Goal: Task Accomplishment & Management: Complete application form

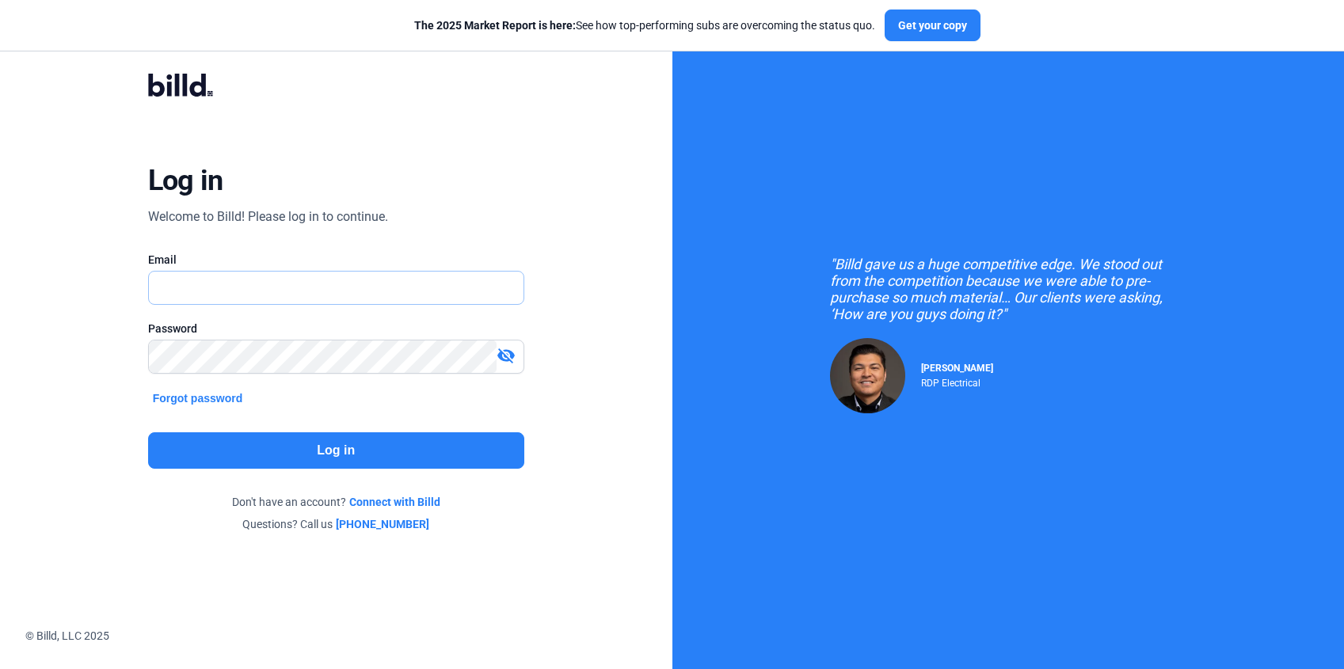
type input "[EMAIL_ADDRESS][DOMAIN_NAME]"
click at [329, 450] on button "Log in" at bounding box center [336, 450] width 376 height 36
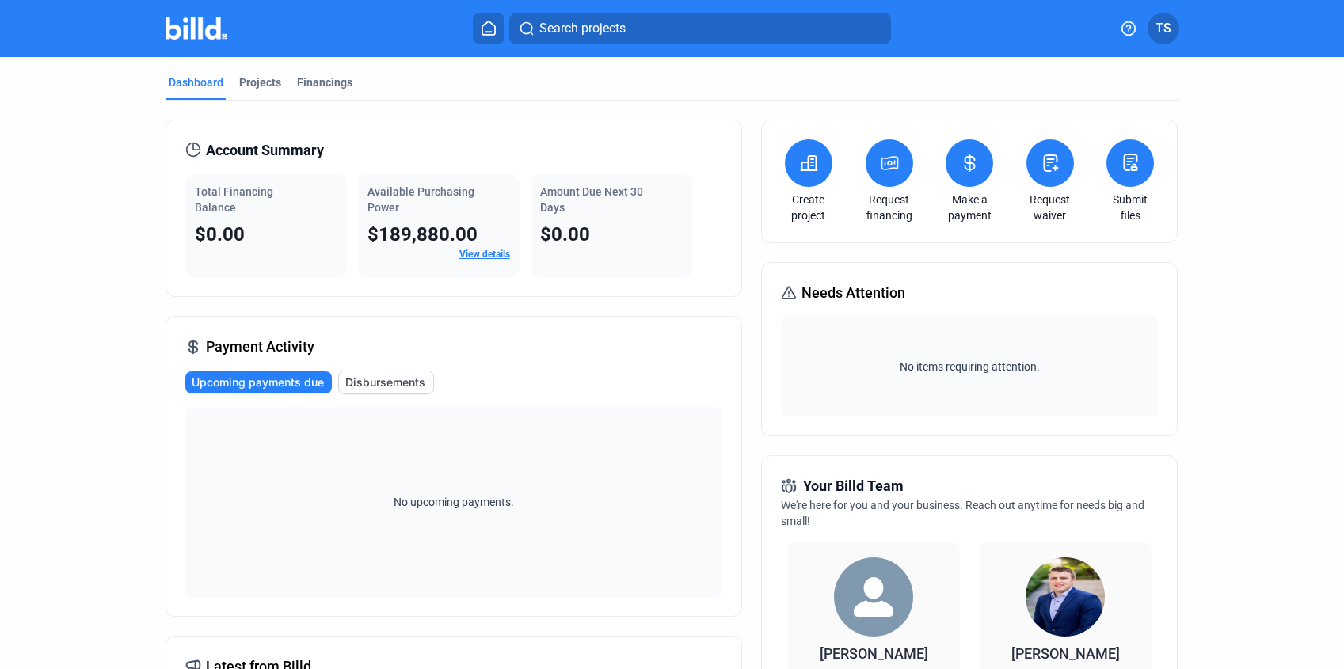
click at [889, 166] on icon at bounding box center [890, 163] width 20 height 19
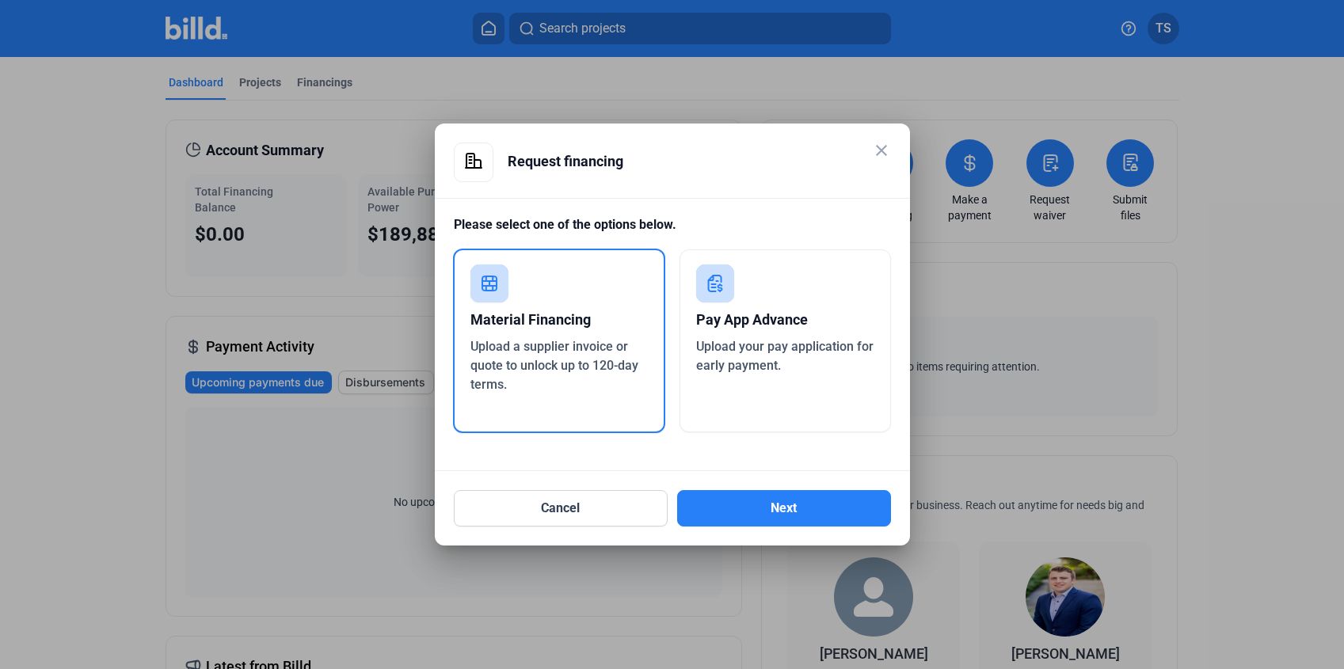
click at [721, 320] on div "Pay App Advance" at bounding box center [785, 320] width 178 height 35
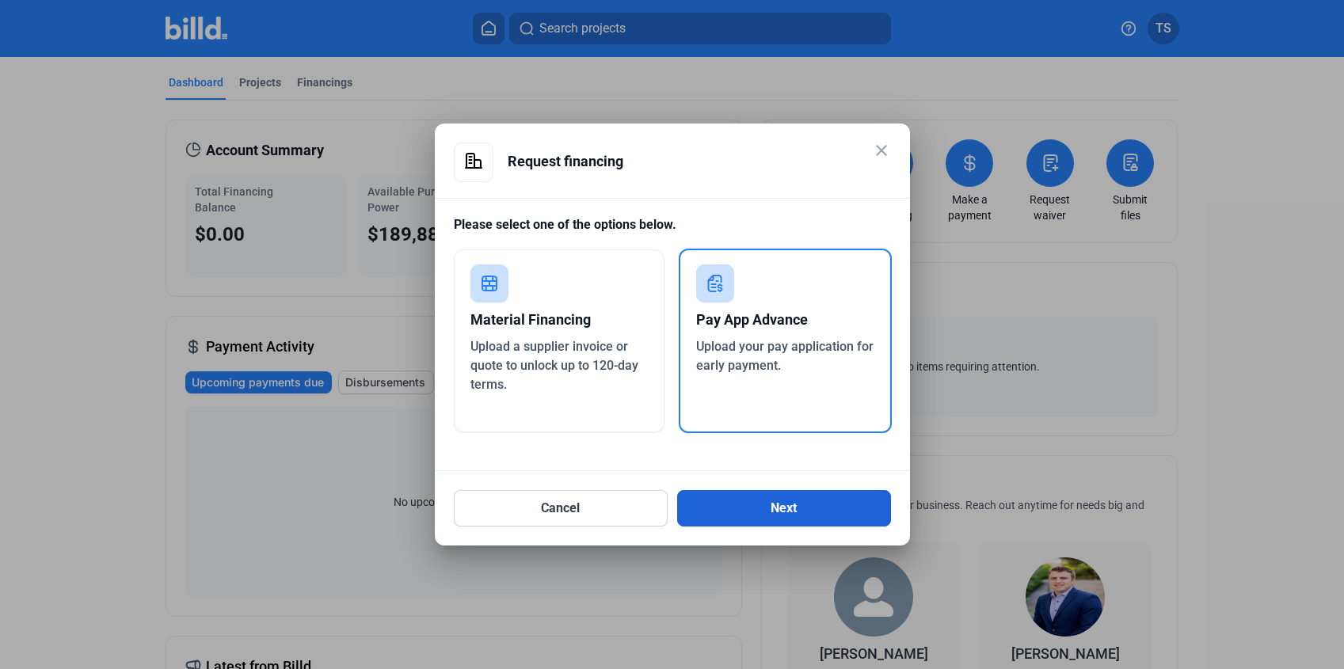
click at [706, 491] on button "Next" at bounding box center [784, 508] width 214 height 36
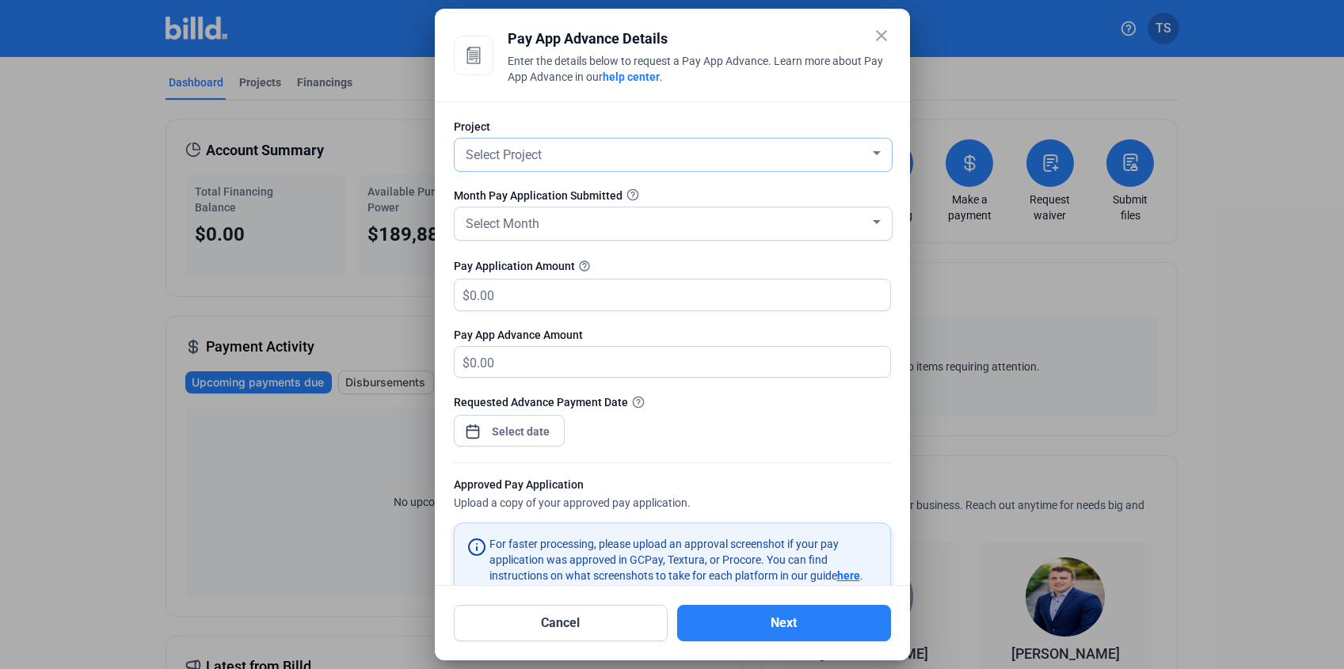
click at [569, 170] on div "Select Project" at bounding box center [672, 155] width 421 height 32
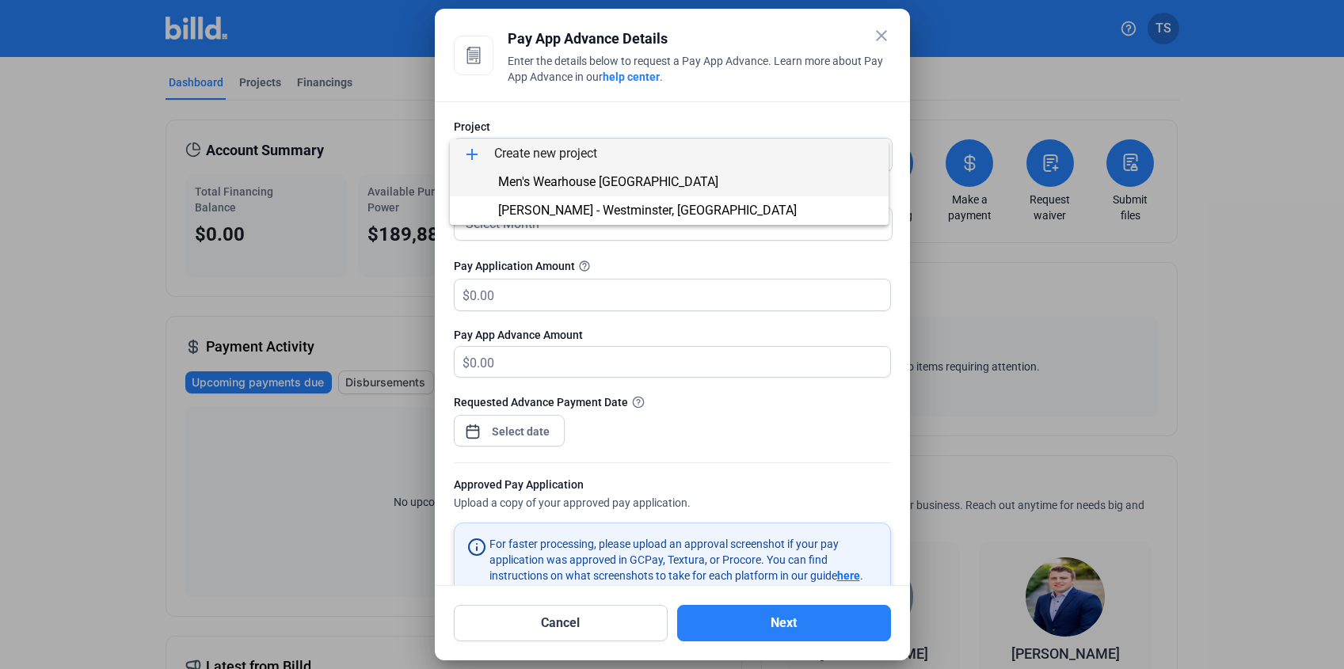
click at [570, 182] on span "Men's Wearhouse [GEOGRAPHIC_DATA]" at bounding box center [608, 181] width 220 height 15
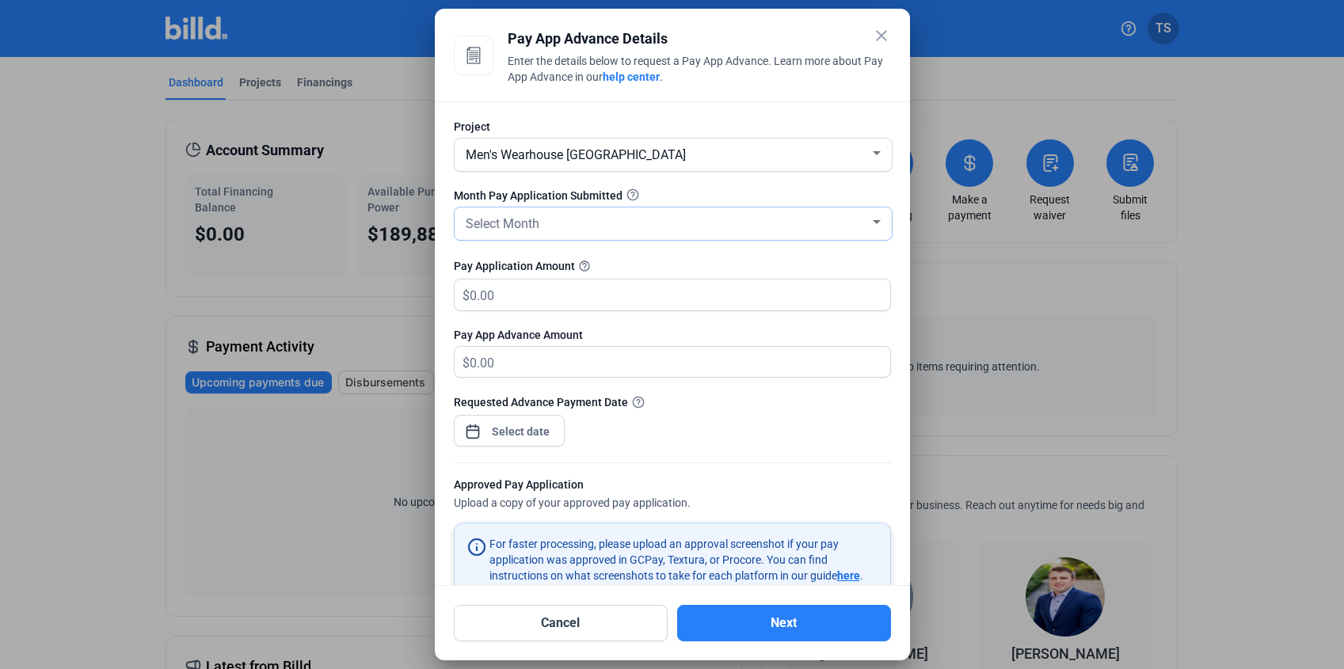
click at [550, 233] on div "Select Month" at bounding box center [665, 222] width 407 height 22
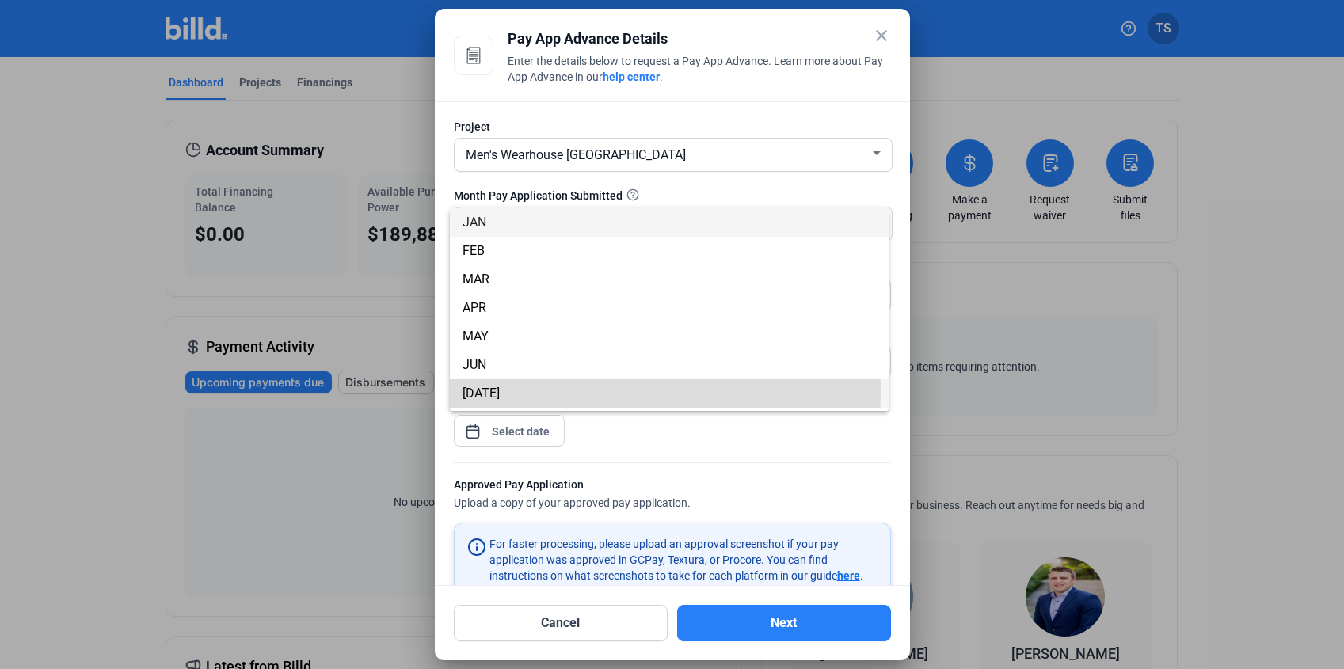
click at [500, 391] on span "[DATE]" at bounding box center [668, 393] width 413 height 29
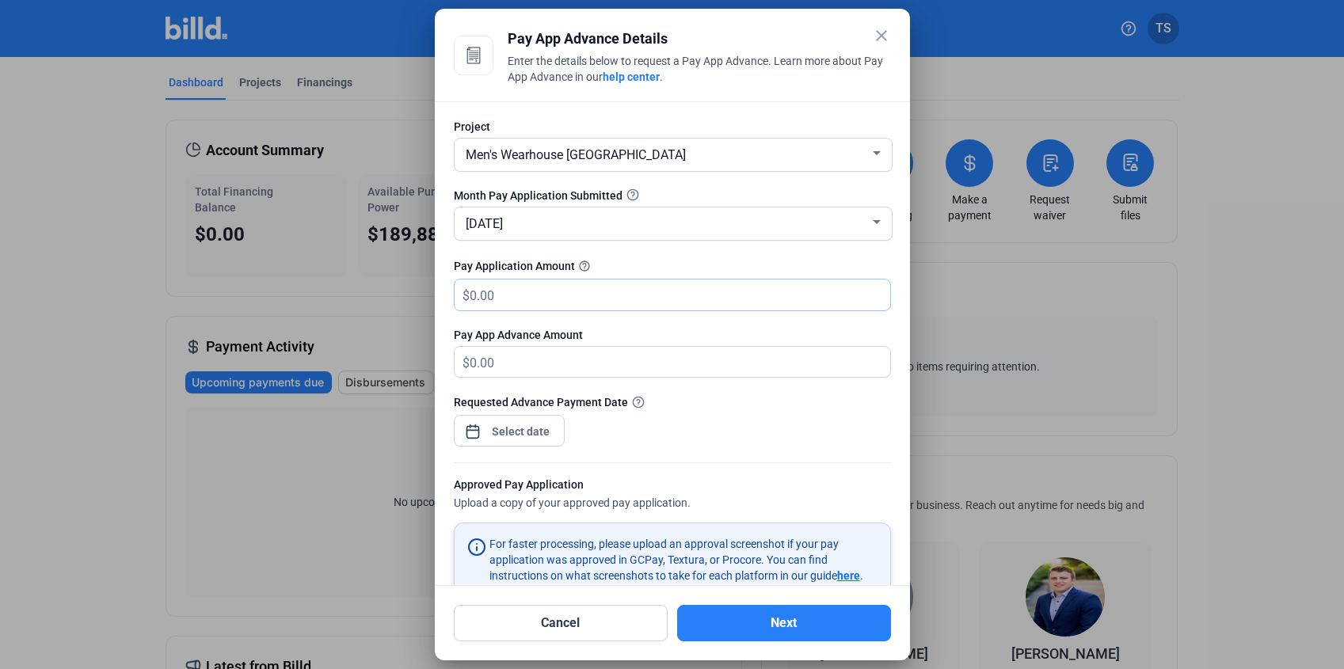
click at [567, 296] on input "text" at bounding box center [671, 295] width 402 height 31
type input "18,000"
type input "18,000.00"
click at [503, 424] on div "close Pay App Advance Details Enter the details below to request a Pay App Adva…" at bounding box center [672, 334] width 1344 height 669
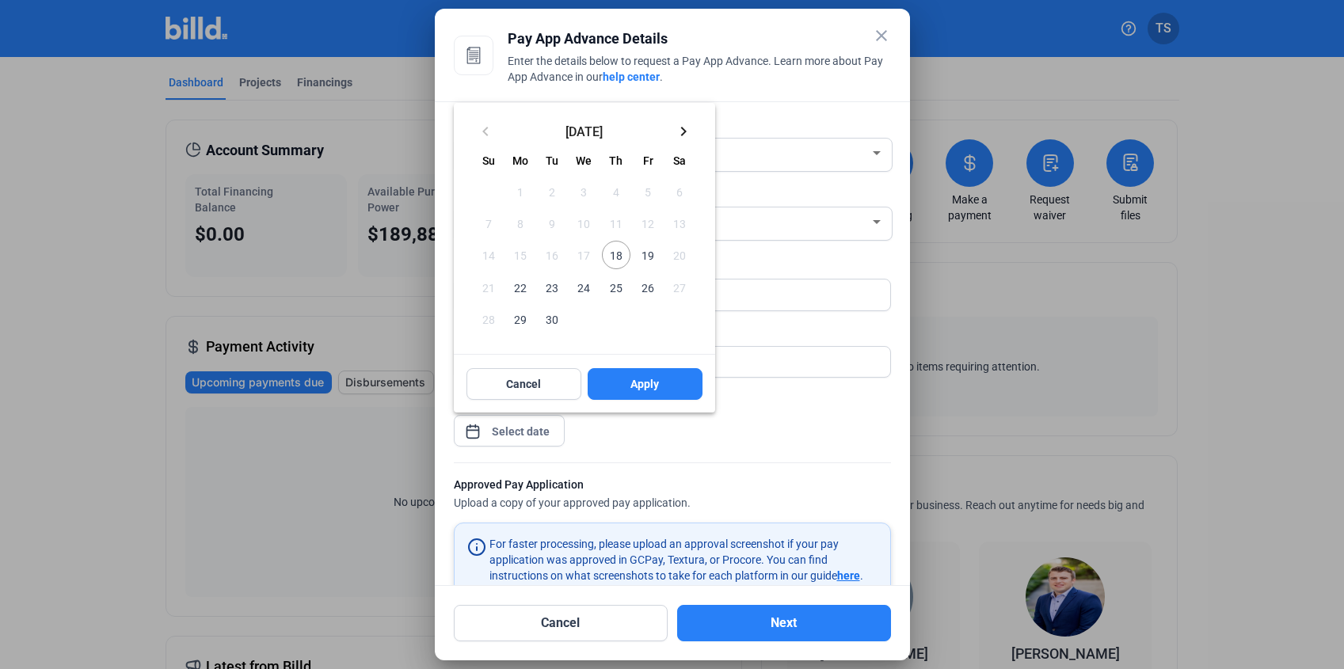
click at [623, 253] on span "18" at bounding box center [616, 255] width 29 height 29
click at [605, 375] on button "Apply" at bounding box center [645, 384] width 115 height 32
type input "[DATE]"
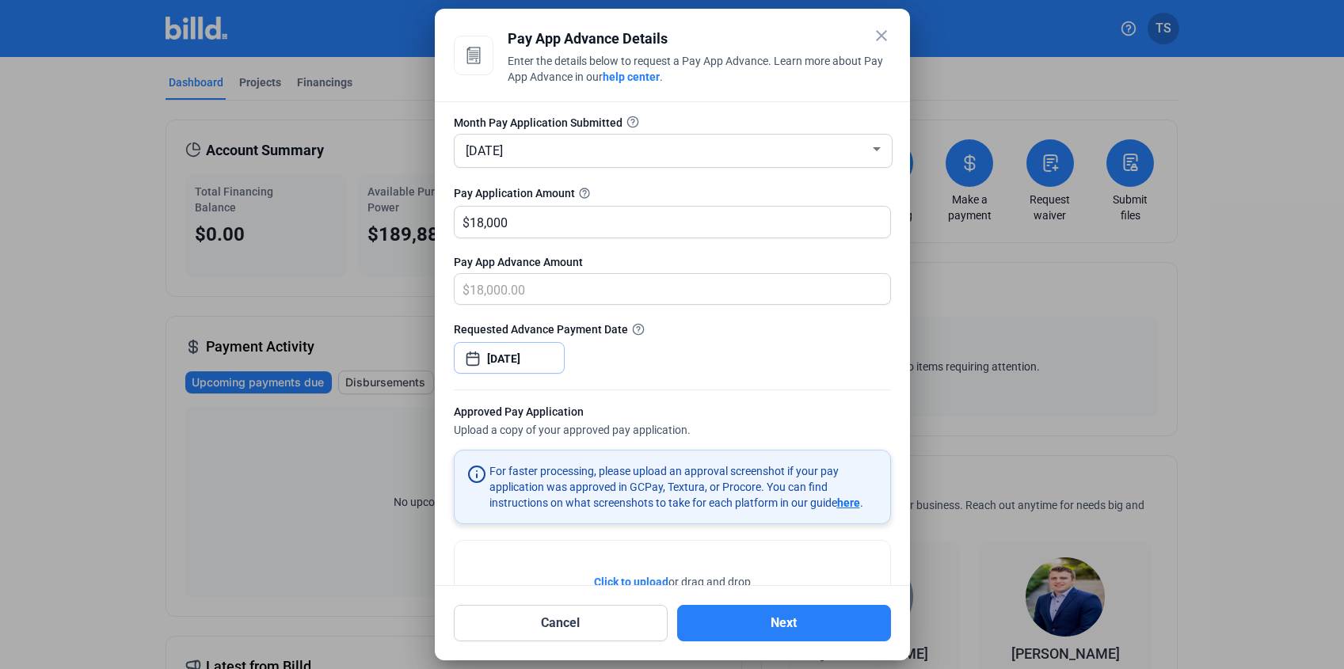
scroll to position [156, 0]
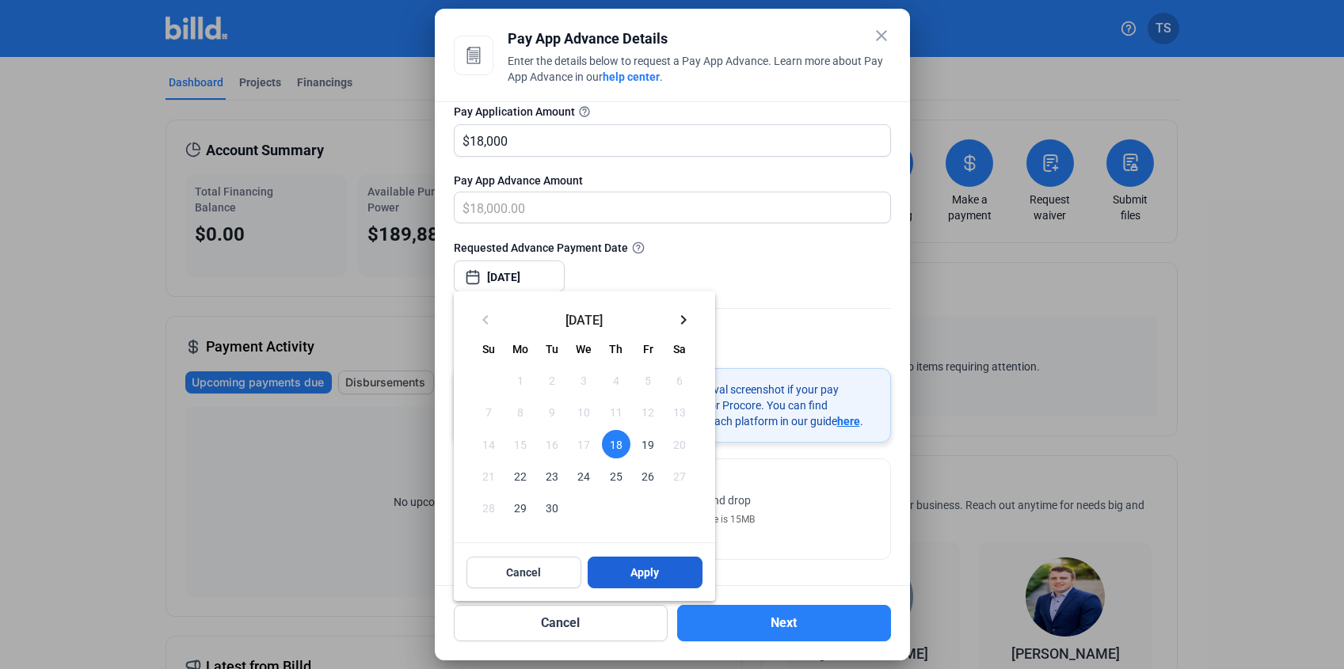
click at [647, 568] on span "Apply" at bounding box center [644, 573] width 29 height 16
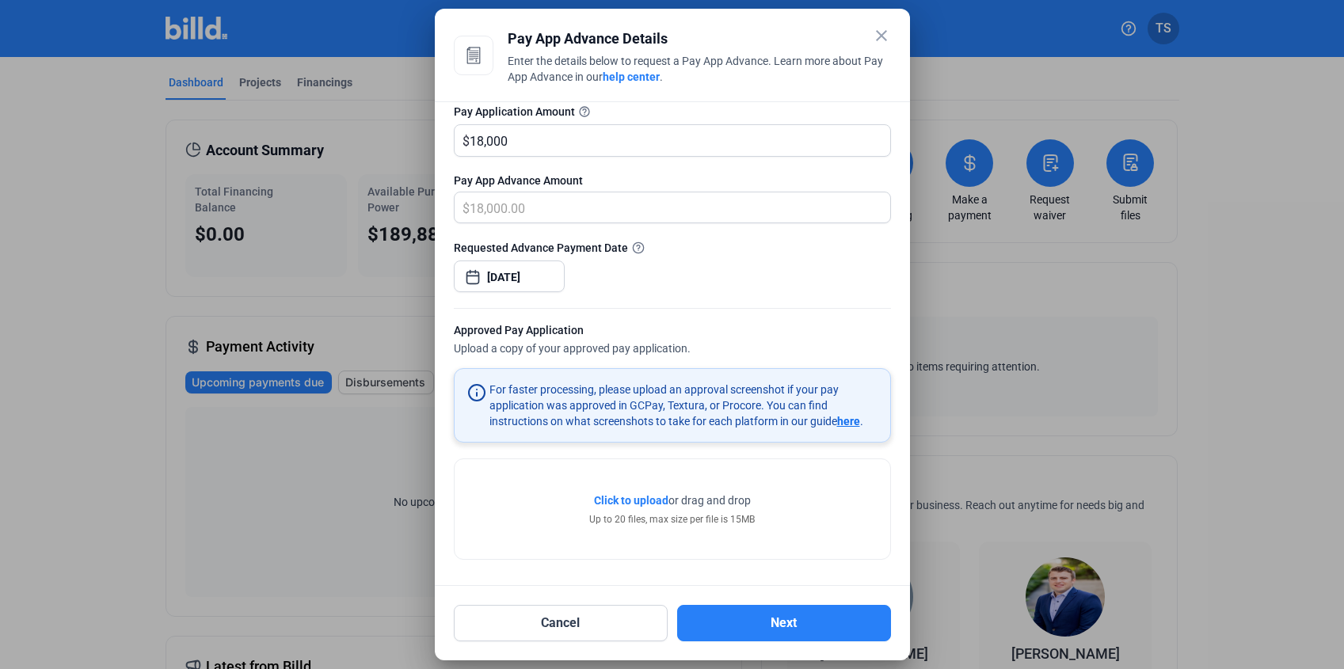
click at [627, 497] on span "Click to upload" at bounding box center [631, 500] width 74 height 13
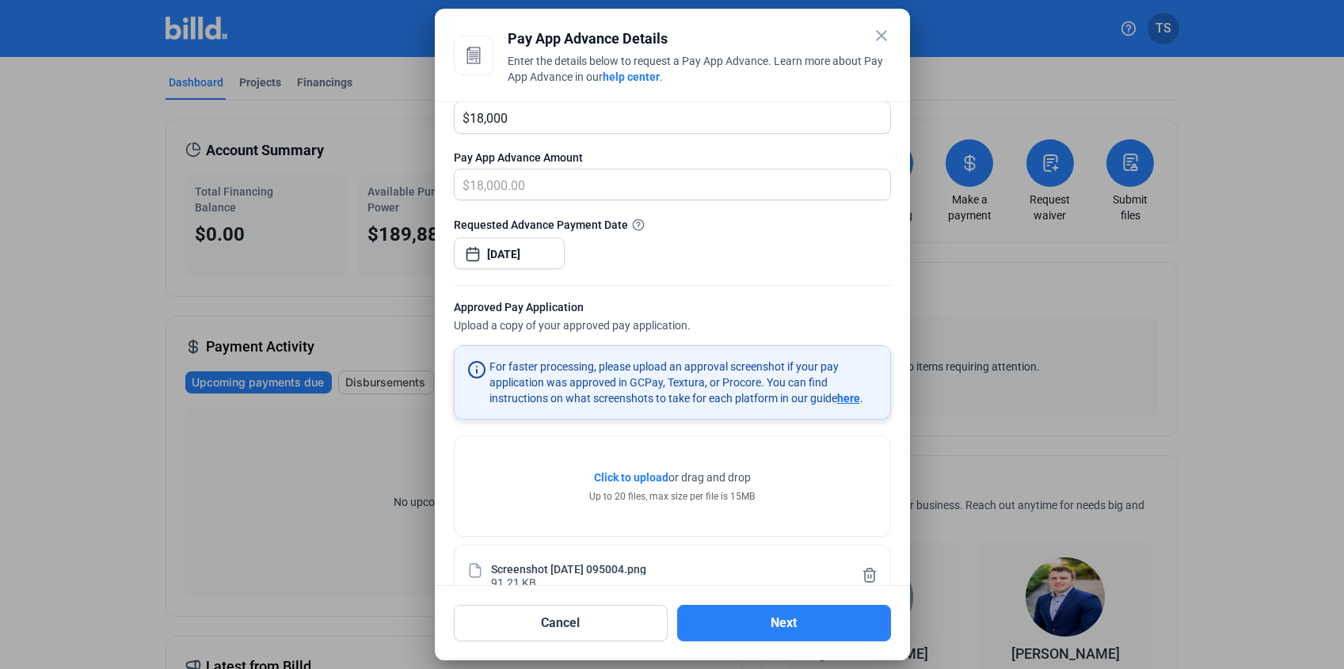
scroll to position [215, 0]
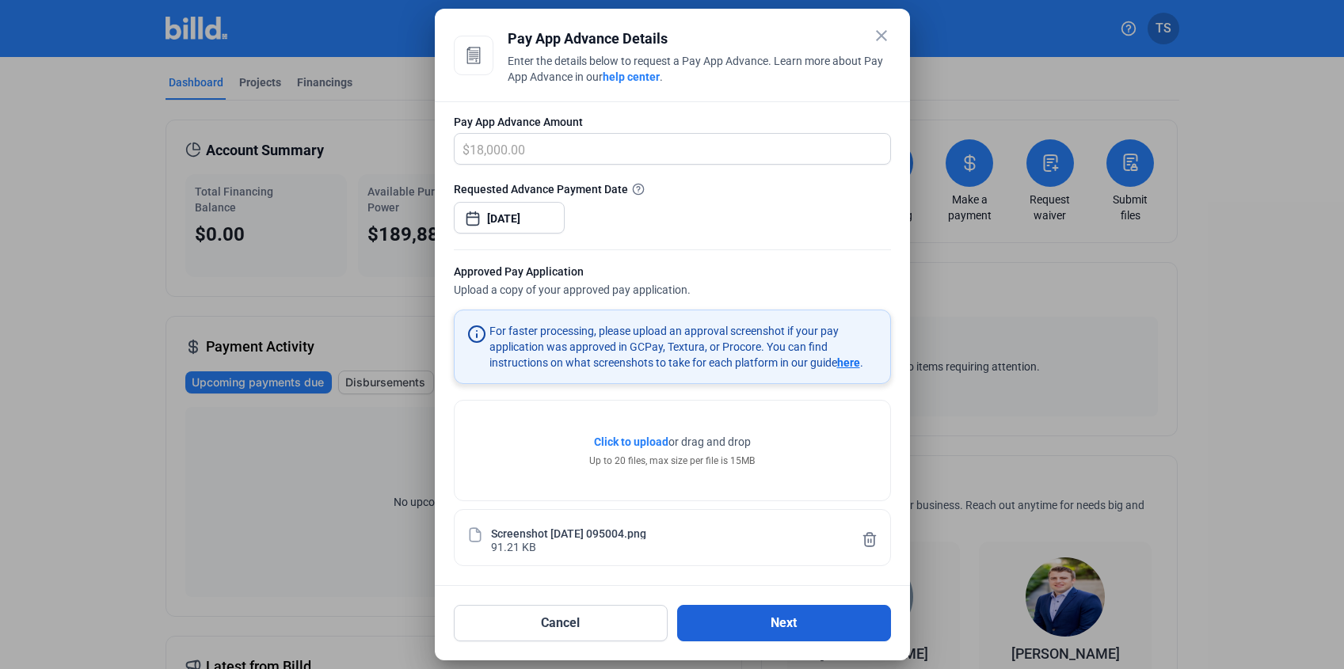
click at [748, 626] on button "Next" at bounding box center [784, 623] width 214 height 36
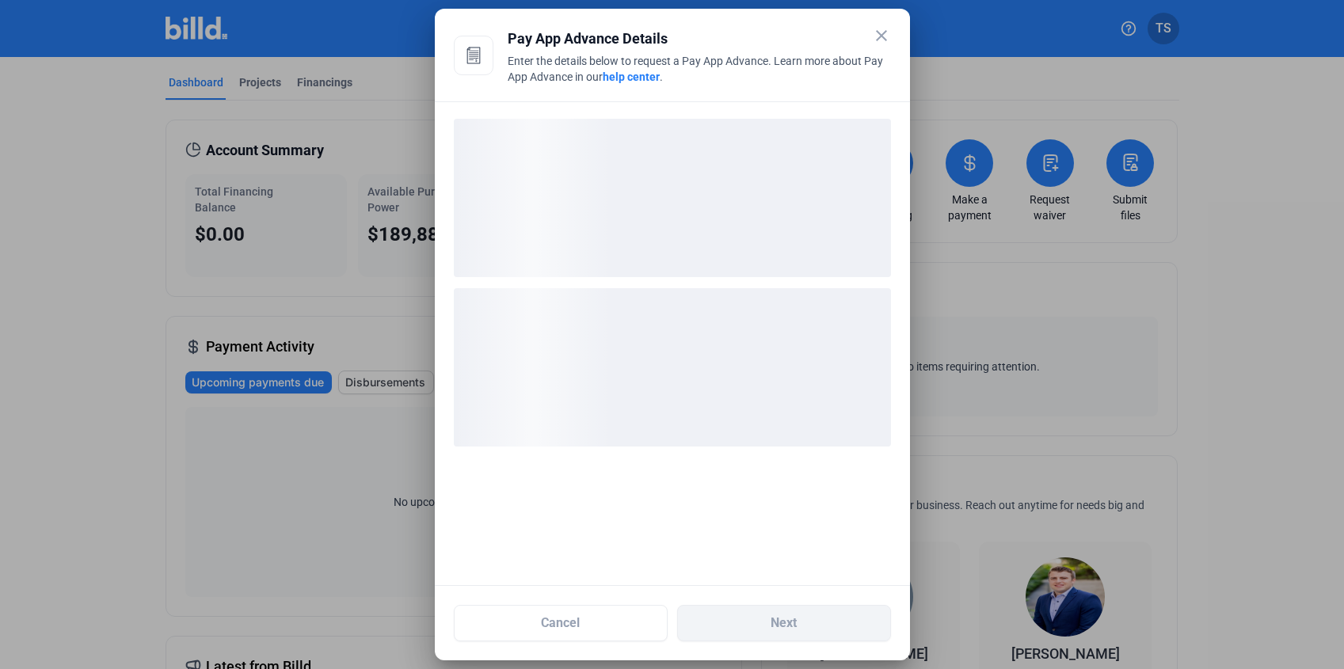
scroll to position [0, 0]
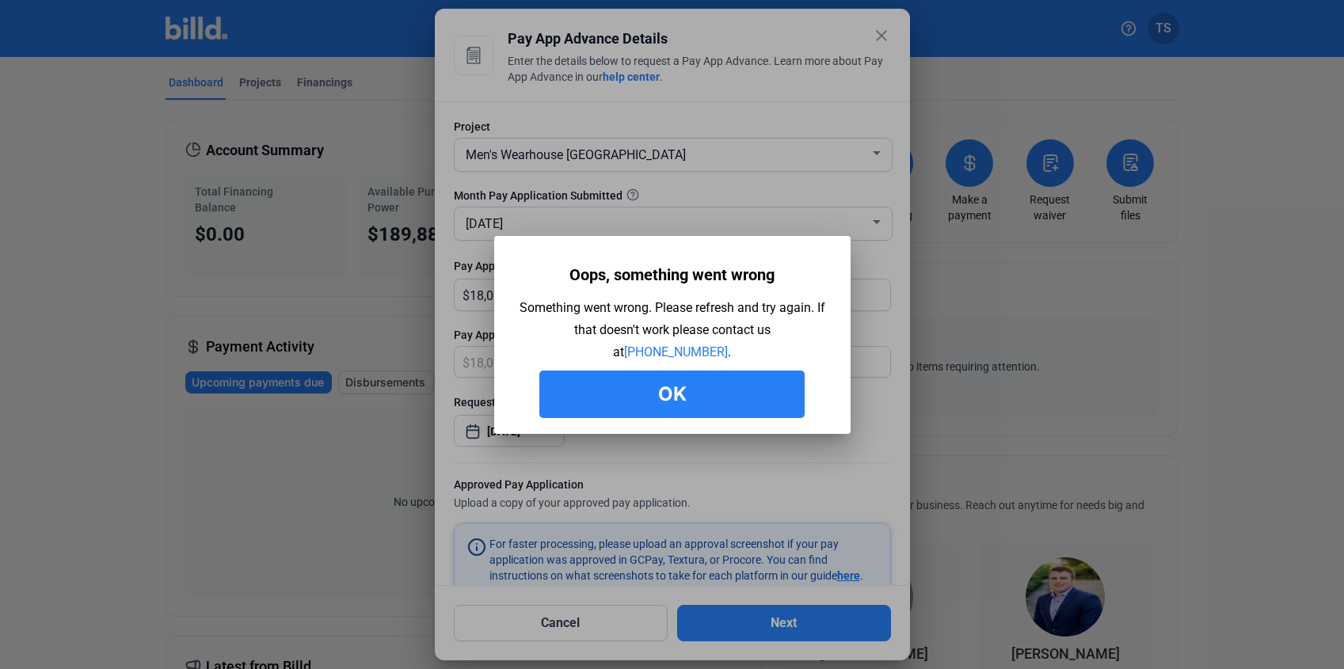
click at [692, 394] on button "Ok" at bounding box center [671, 395] width 265 height 48
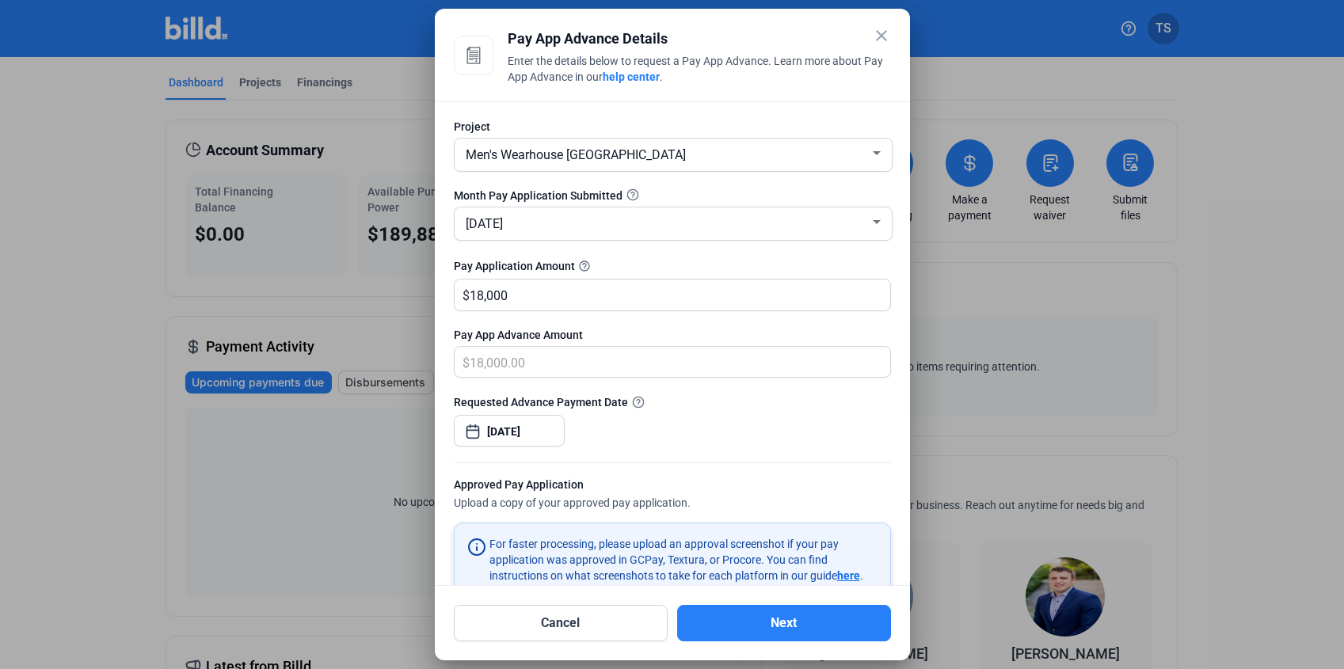
click at [877, 42] on mat-icon "close" at bounding box center [881, 35] width 19 height 19
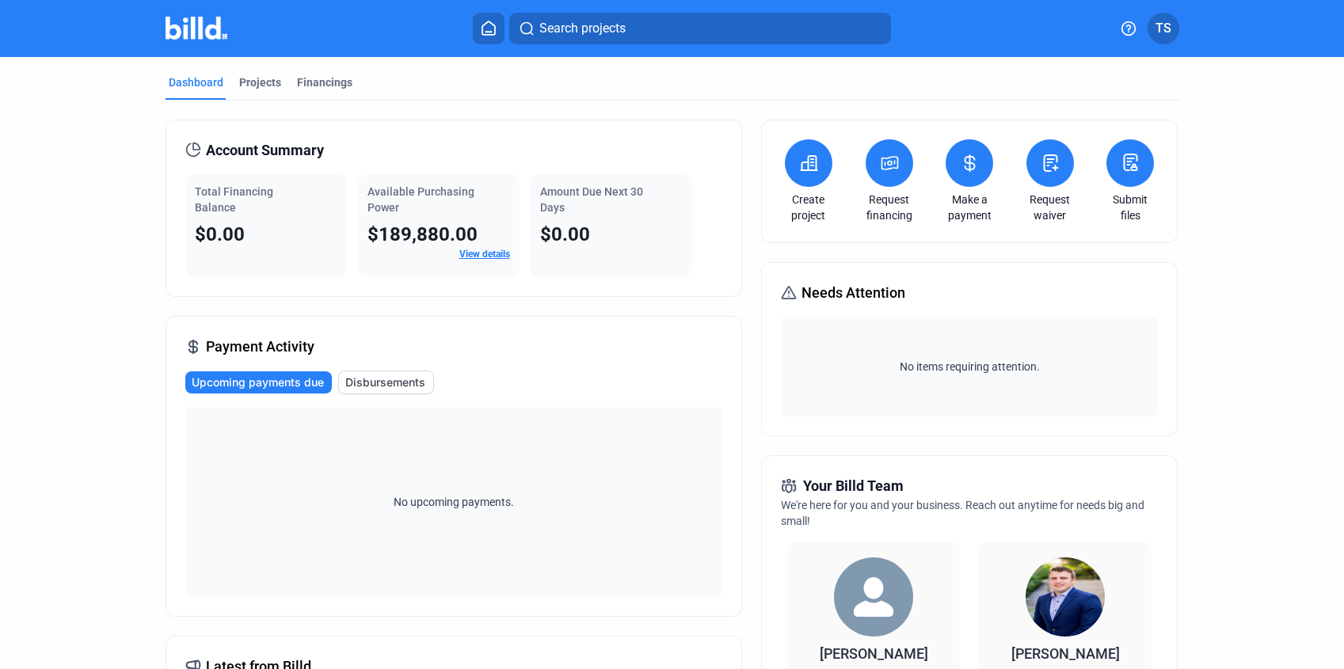
click at [1170, 26] on span "TS" at bounding box center [1163, 28] width 16 height 19
